Goal: Information Seeking & Learning: Learn about a topic

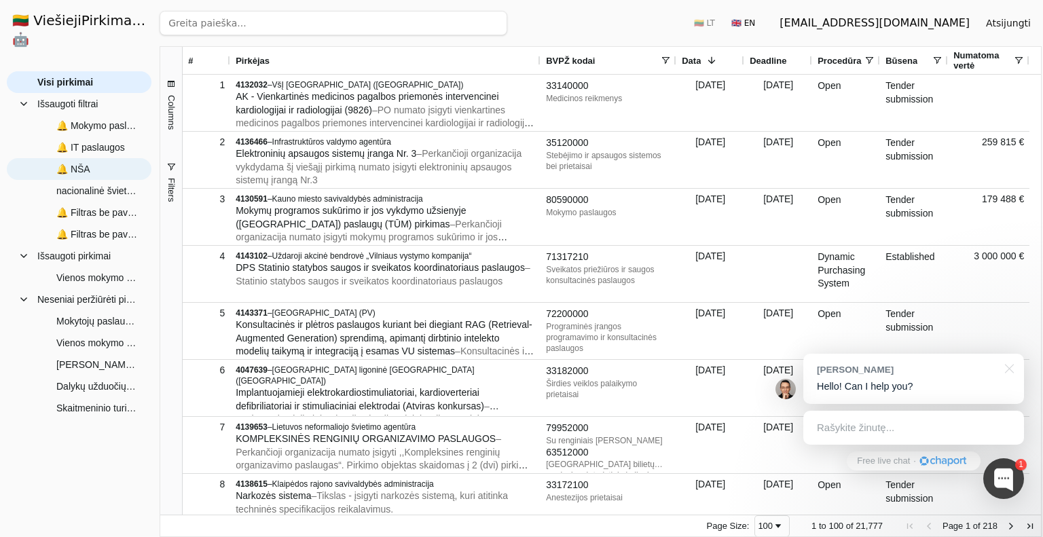
click at [80, 159] on span "🔔 NŠA" at bounding box center [73, 169] width 34 height 20
type input "nacionalinė švietimo agentūra"
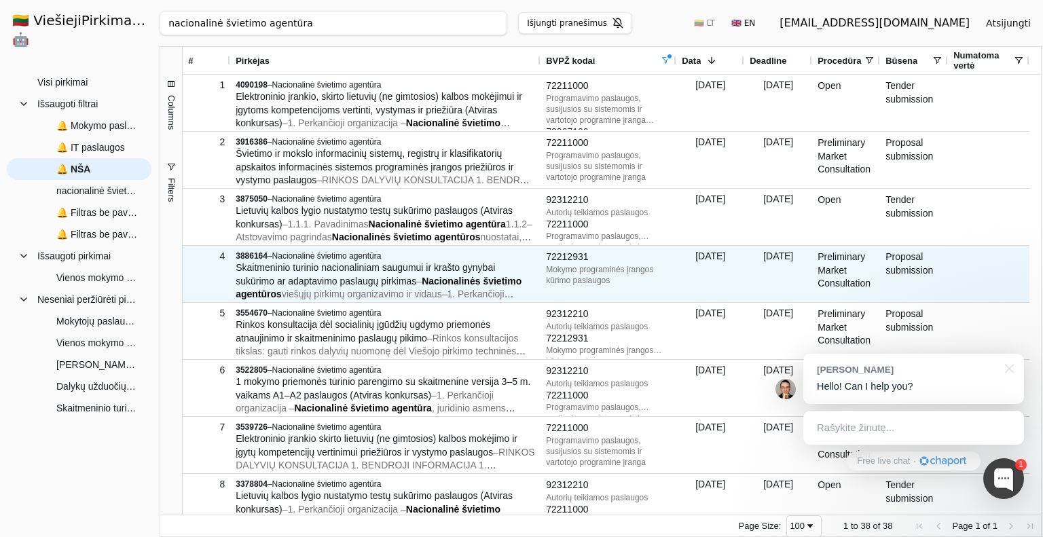
drag, startPoint x: 343, startPoint y: 275, endPoint x: 207, endPoint y: 279, distance: 135.9
click at [207, 279] on div "4" at bounding box center [207, 274] width 48 height 56
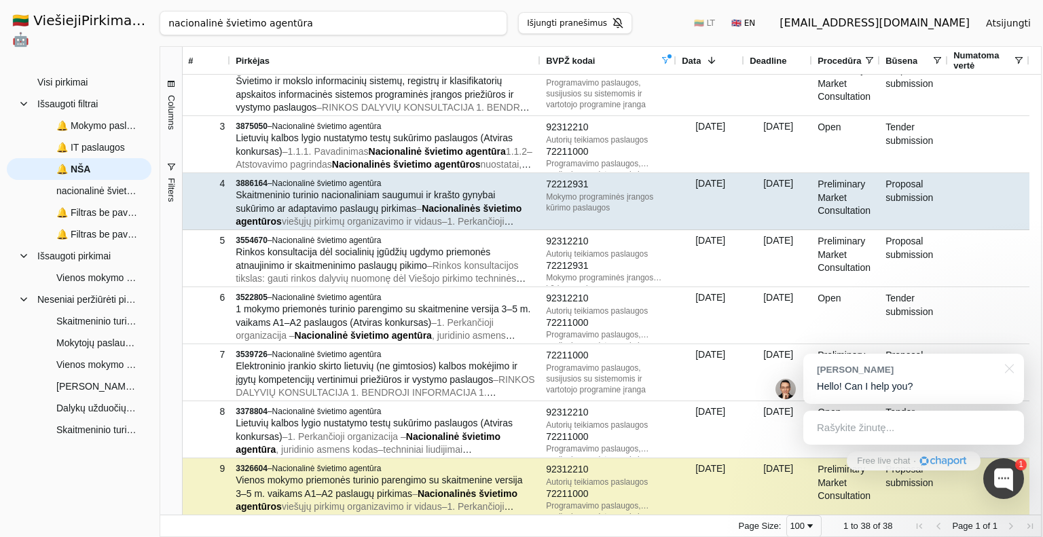
scroll to position [136, 0]
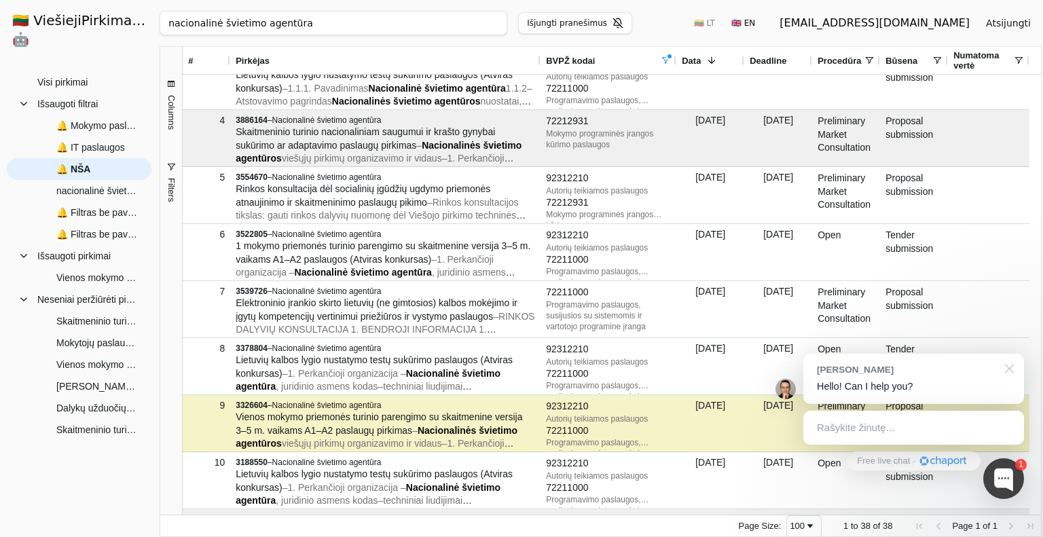
click at [1007, 369] on div at bounding box center [1007, 368] width 34 height 28
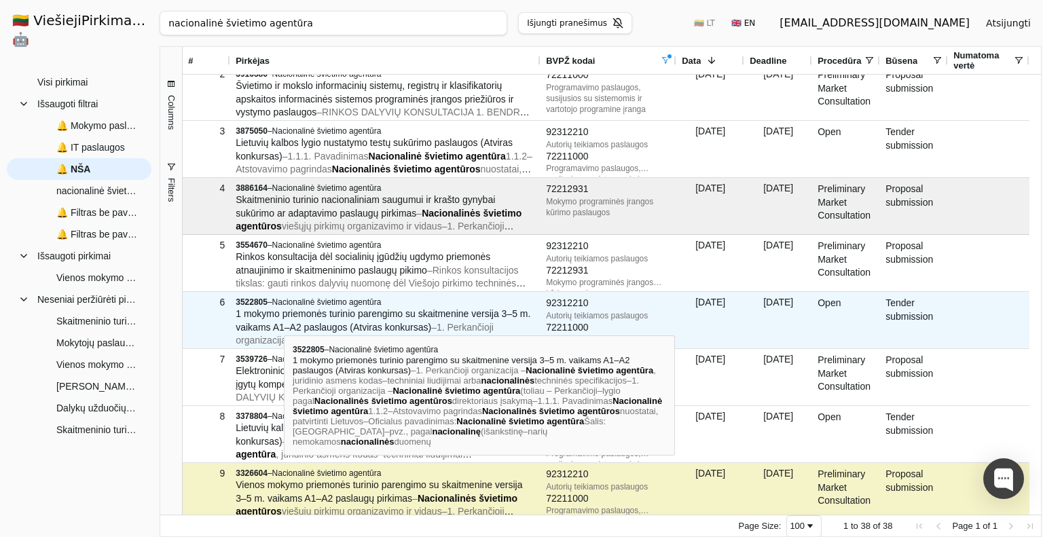
scroll to position [0, 0]
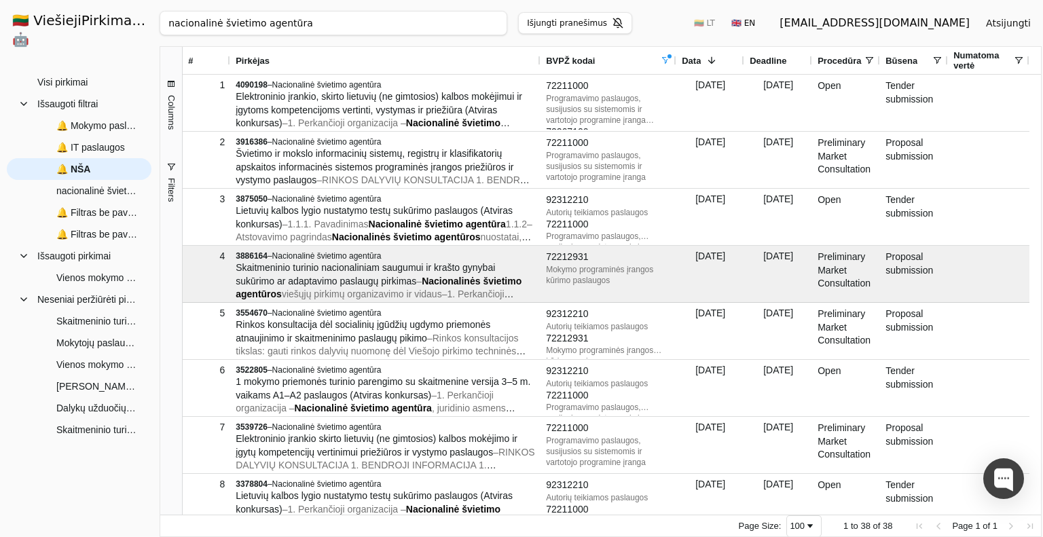
click at [867, 58] on span at bounding box center [869, 60] width 11 height 11
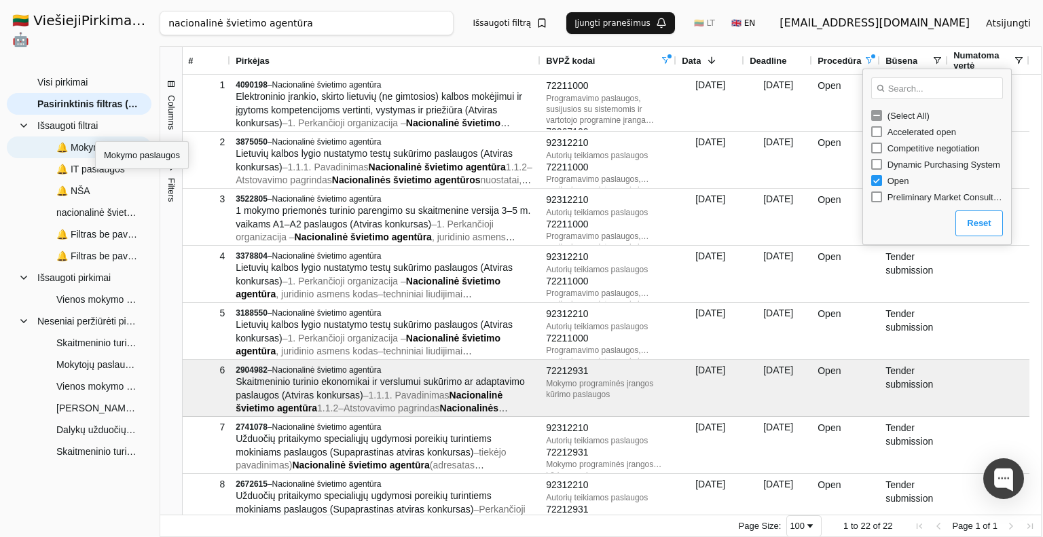
click at [95, 137] on span "🔔 Mokymo paslaugos" at bounding box center [97, 147] width 82 height 20
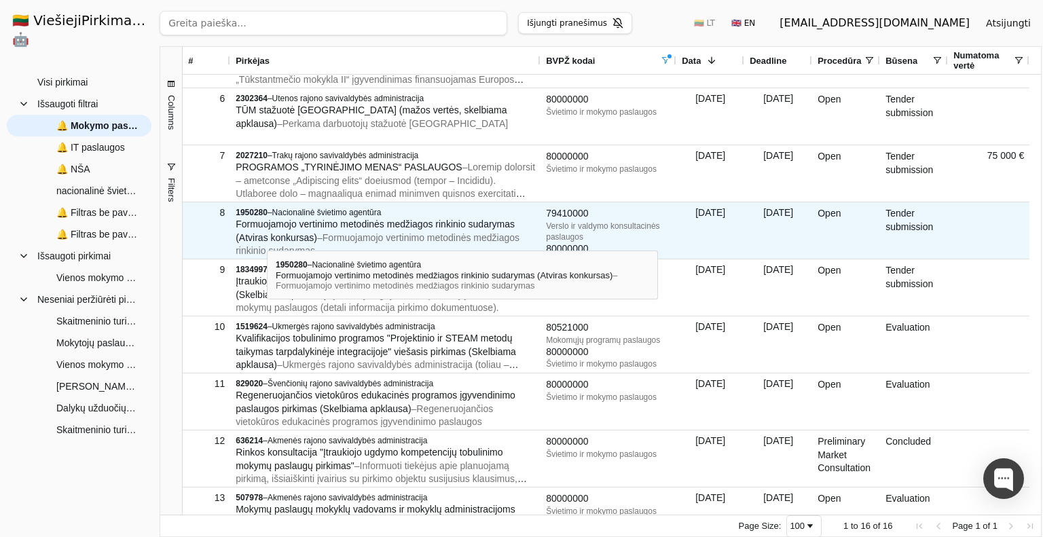
scroll to position [340, 0]
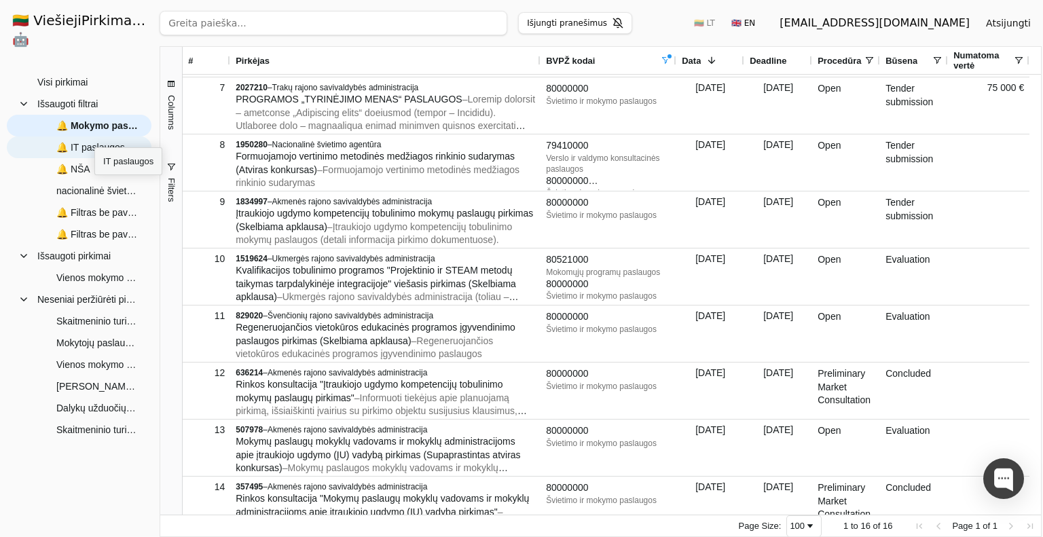
click at [94, 137] on span "🔔 IT paslaugos" at bounding box center [90, 147] width 69 height 20
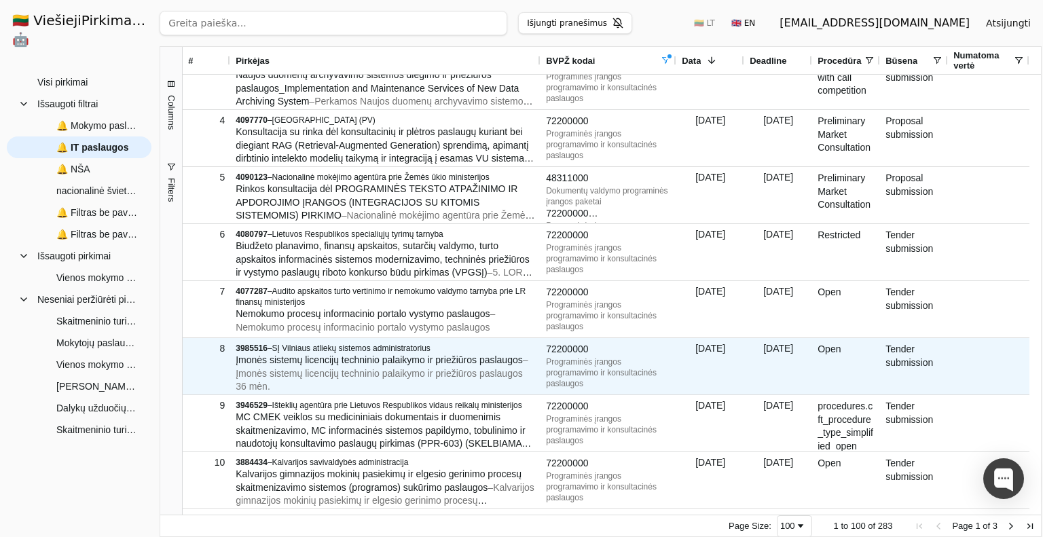
scroll to position [204, 0]
